Goal: Navigation & Orientation: Understand site structure

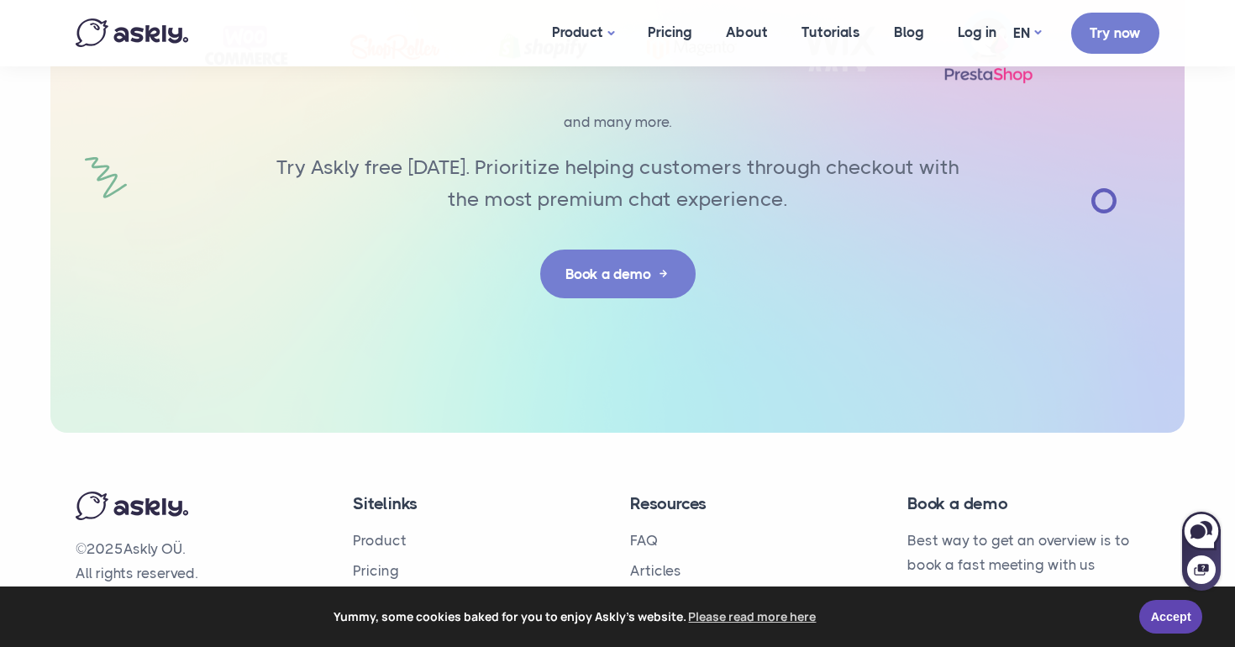
scroll to position [5401, 0]
click at [148, 539] on p "© 2025 Askly OÜ. All rights reserved." at bounding box center [202, 563] width 252 height 49
copy p "Askly"
click at [371, 533] on link "Product" at bounding box center [380, 541] width 54 height 17
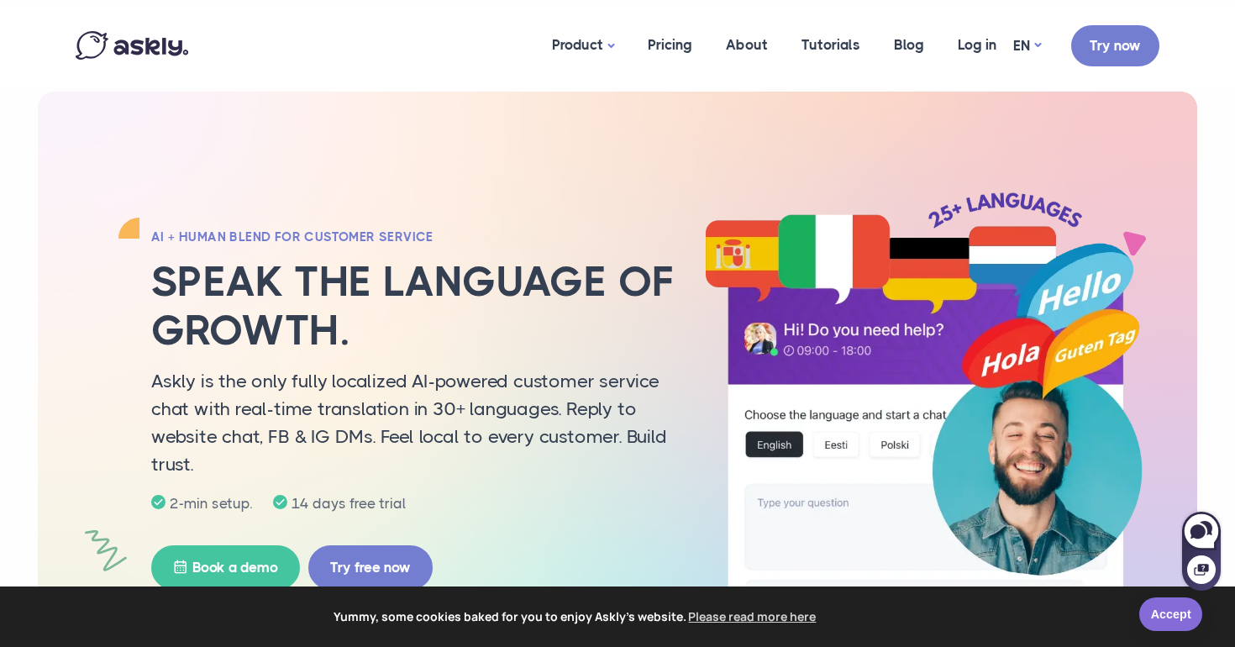
click at [1169, 610] on link "Accept" at bounding box center [1170, 614] width 63 height 34
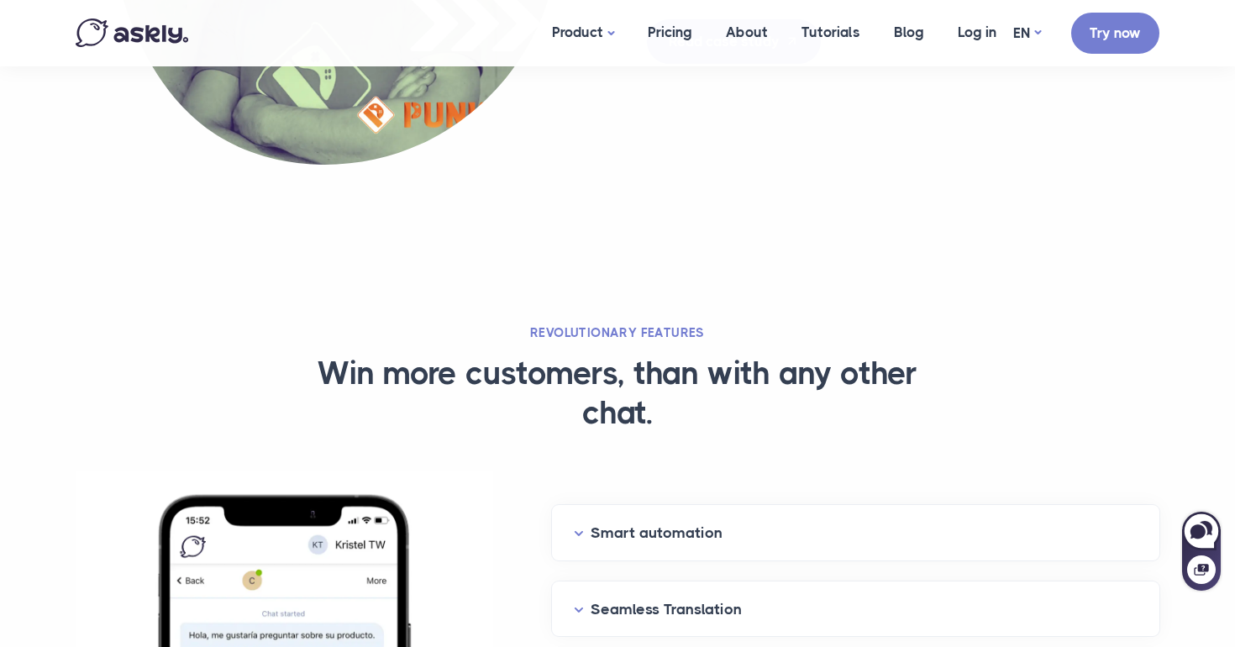
scroll to position [2056, 0]
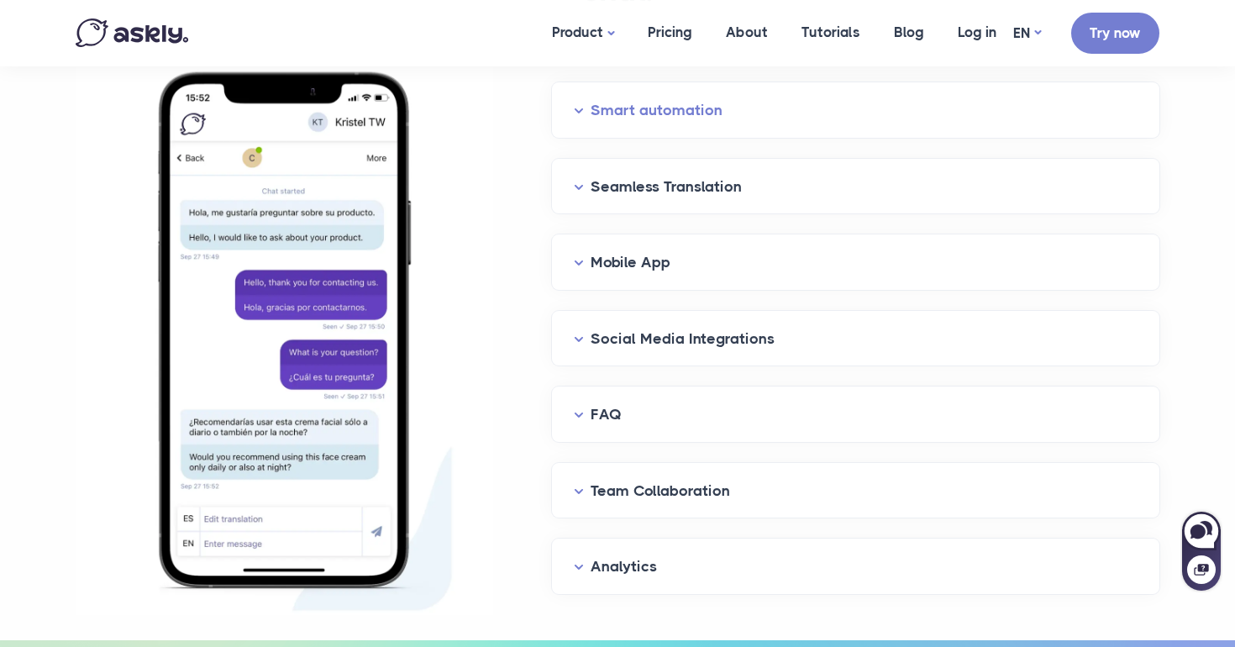
click at [682, 103] on button "Smart automation" at bounding box center [856, 110] width 564 height 26
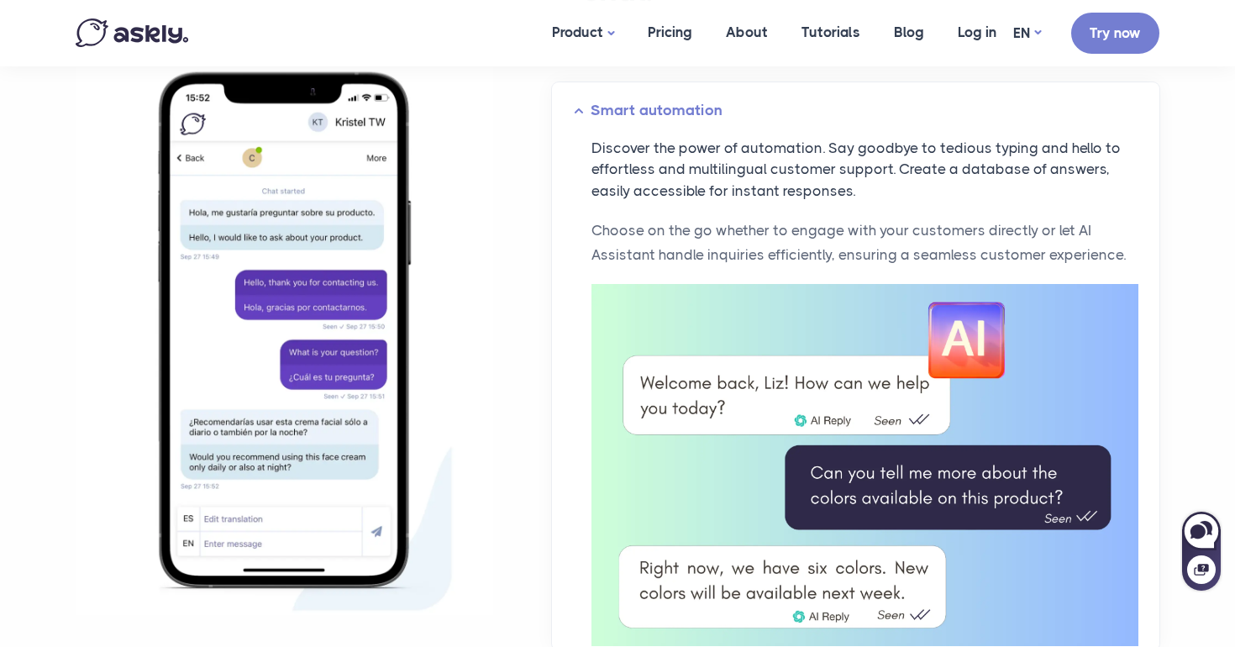
click at [682, 103] on button "Smart automation" at bounding box center [856, 110] width 564 height 26
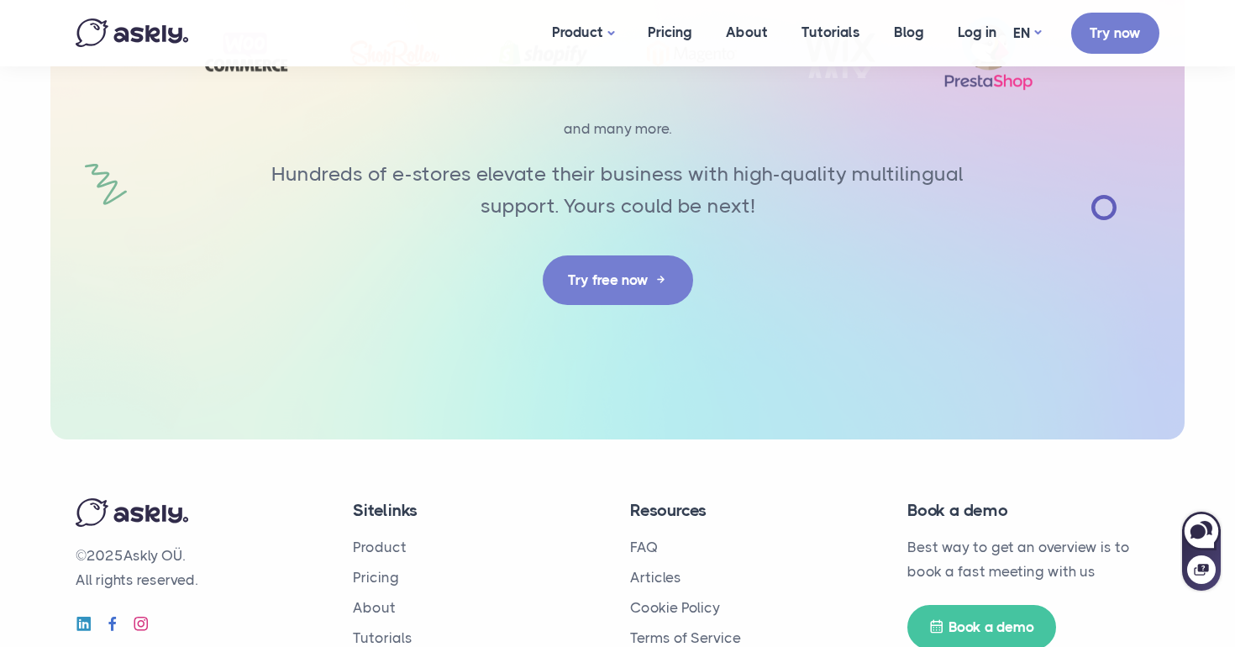
scroll to position [7021, 0]
click at [376, 600] on link "About" at bounding box center [374, 608] width 43 height 17
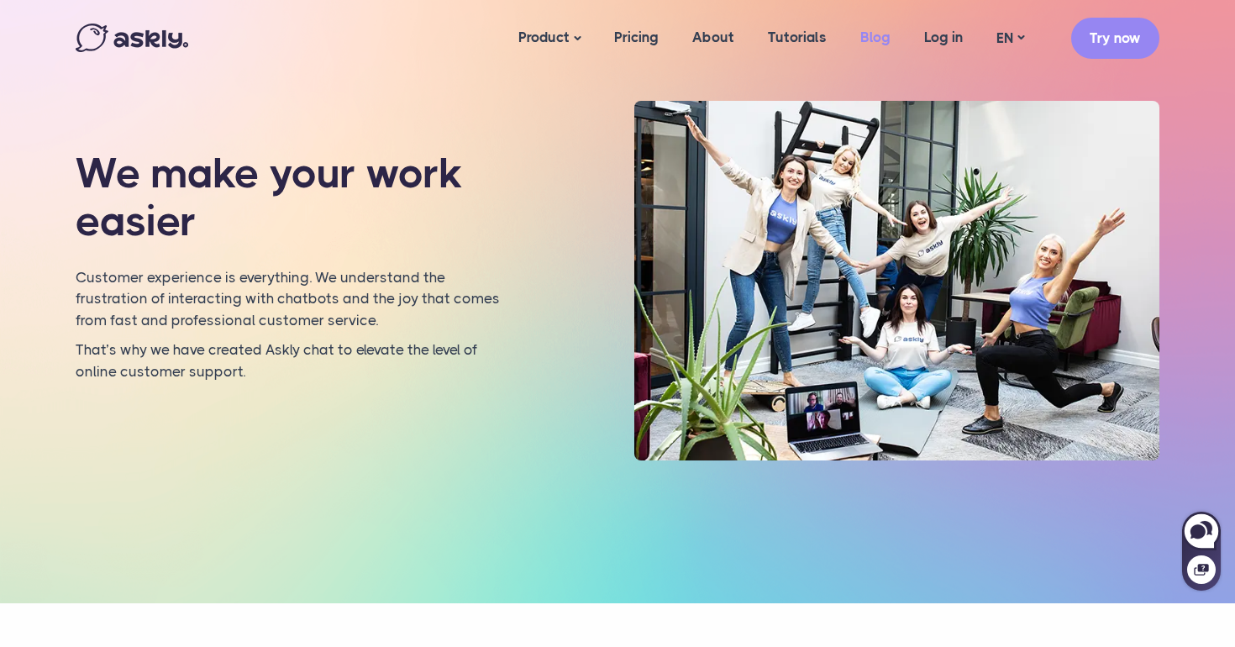
click at [881, 39] on link "Blog" at bounding box center [876, 37] width 64 height 65
